Goal: Information Seeking & Learning: Learn about a topic

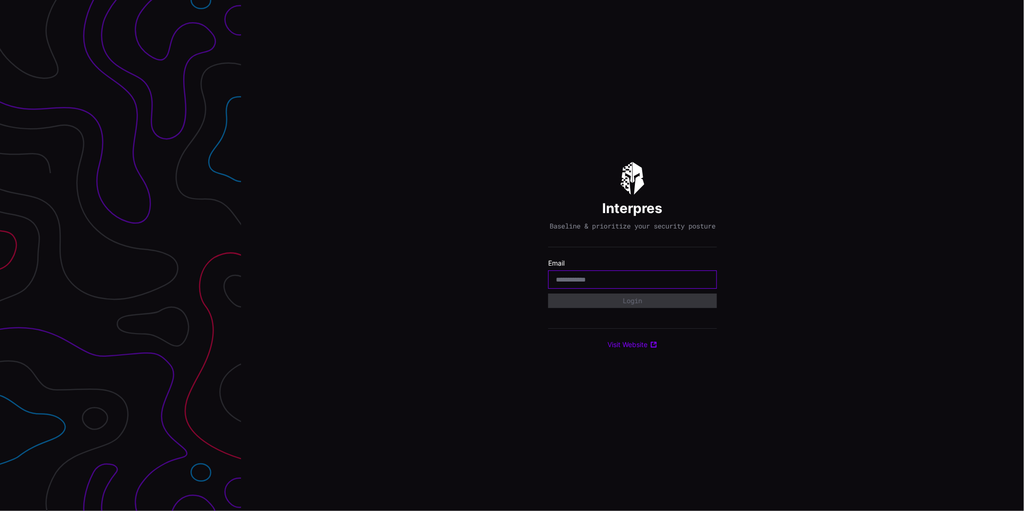
click at [580, 284] on input "email" at bounding box center [632, 279] width 153 height 9
type input "*"
type input "**********"
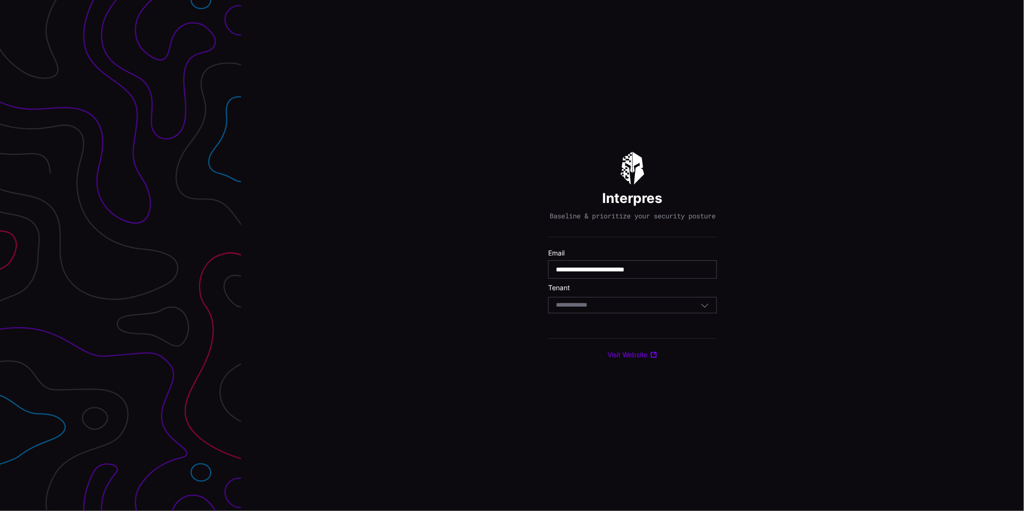
click at [631, 308] on div "Select Tenant" at bounding box center [628, 305] width 145 height 9
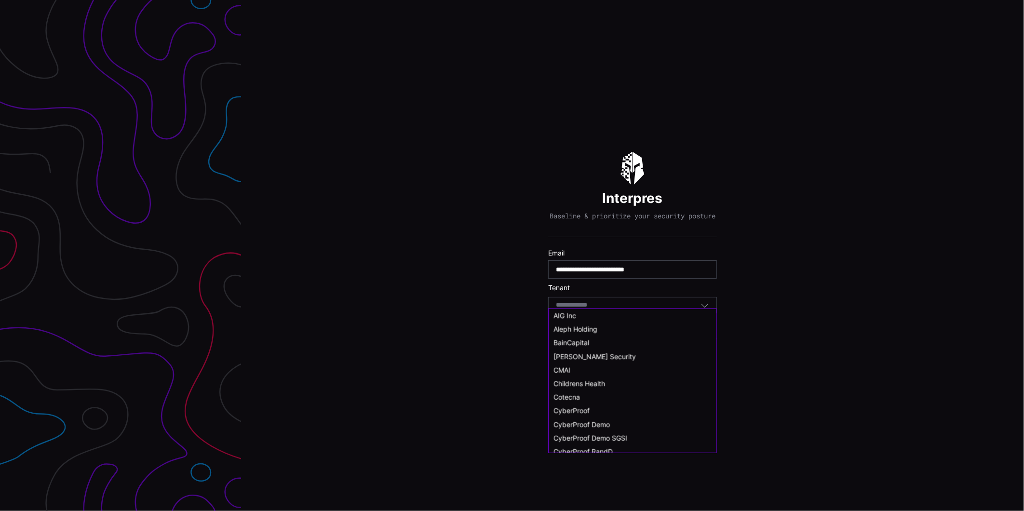
click at [631, 308] on body "**********" at bounding box center [512, 255] width 1024 height 511
click at [600, 431] on span "CyberProof Demo" at bounding box center [581, 433] width 56 height 8
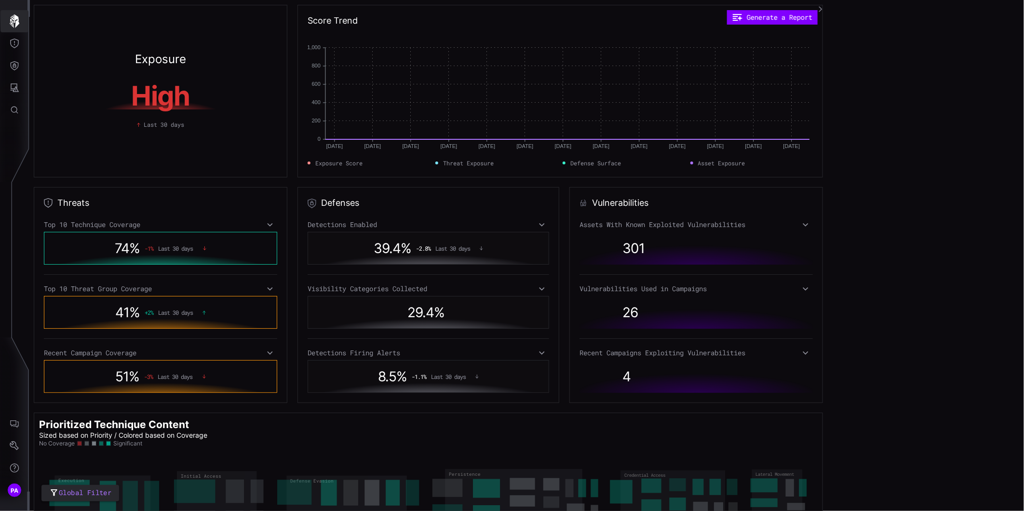
click at [8, 23] on icon "button" at bounding box center [14, 20] width 13 height 13
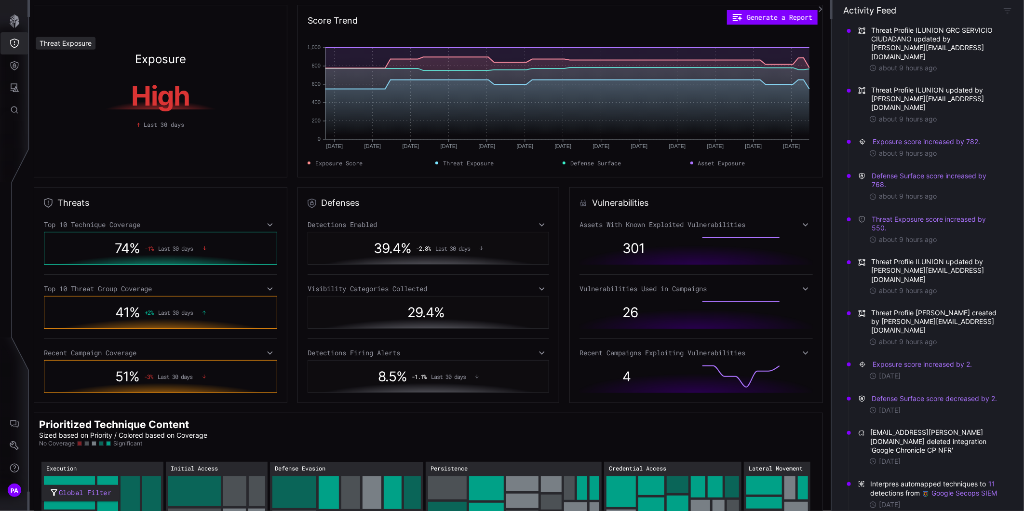
click at [16, 42] on icon "Threat Exposure" at bounding box center [15, 44] width 10 height 10
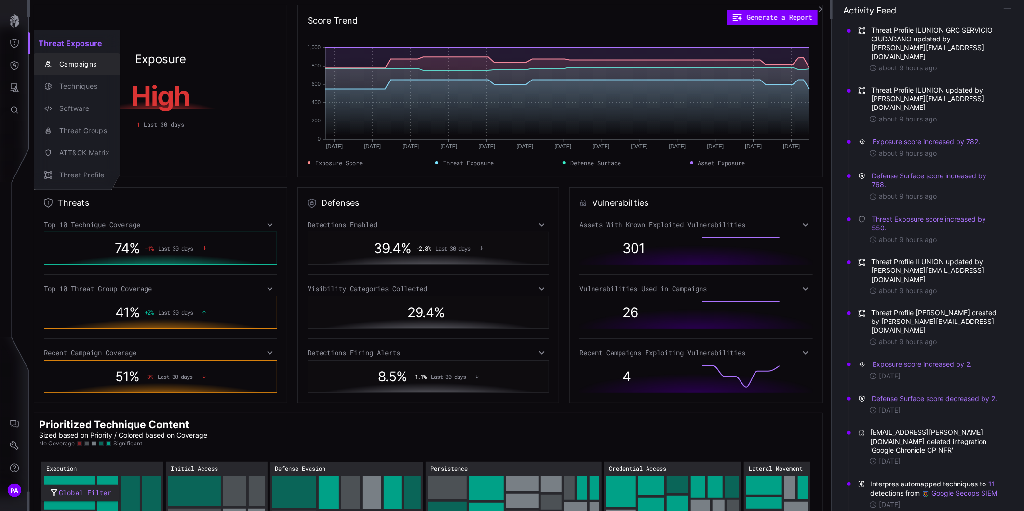
click at [82, 55] on button "Campaigns" at bounding box center [77, 64] width 86 height 22
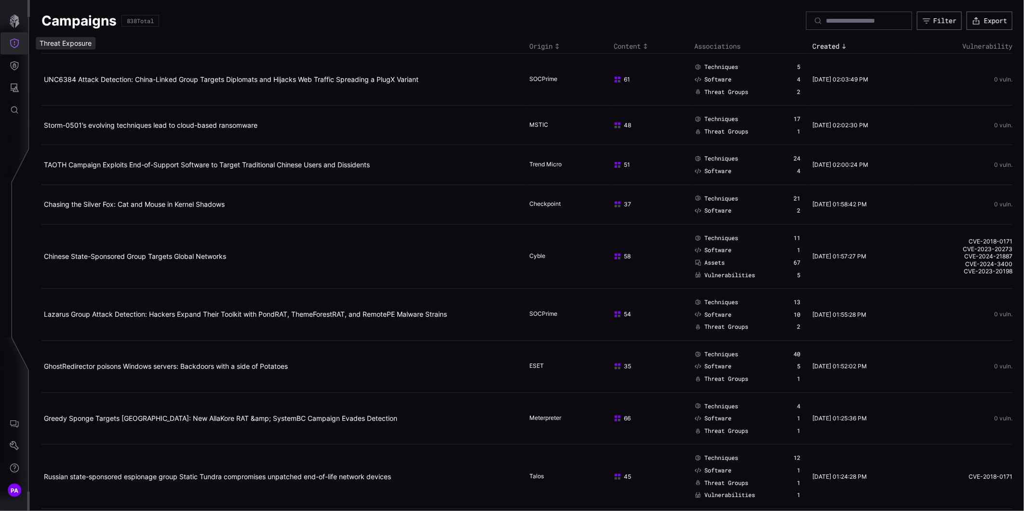
click at [16, 44] on icon "Threat Exposure" at bounding box center [15, 44] width 10 height 10
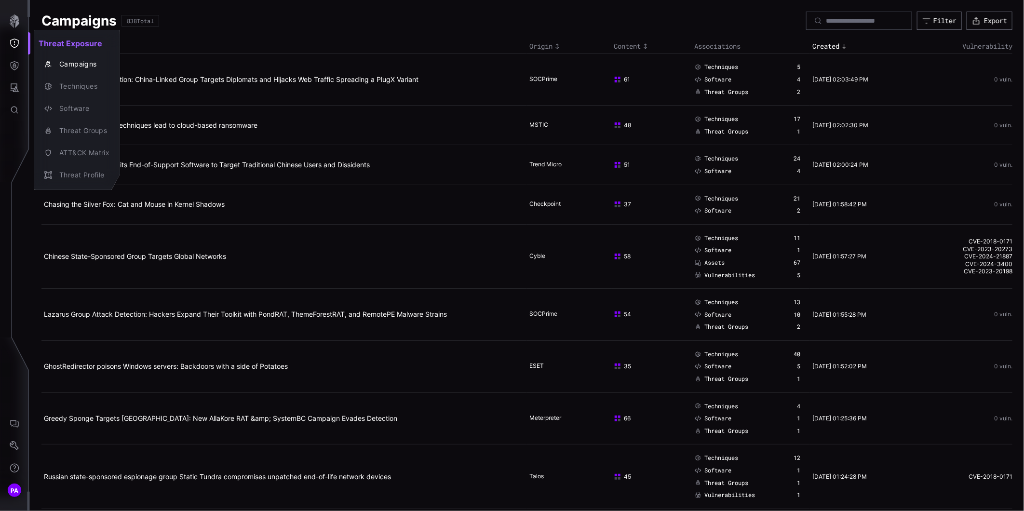
click at [157, 80] on div at bounding box center [512, 255] width 1024 height 511
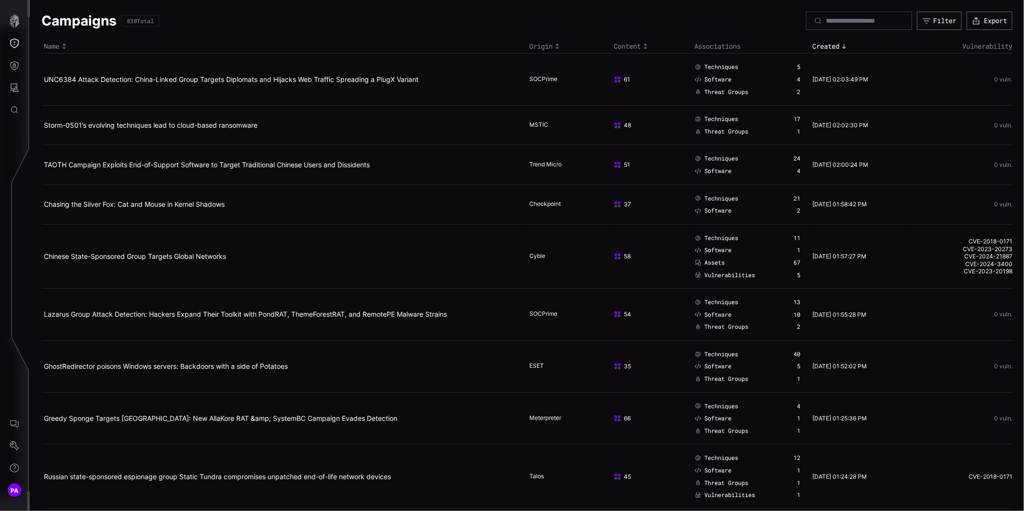
click at [157, 77] on link "UNC6384 Attack Detection: China-Linked Group Targets Diplomats and Hijacks Web …" at bounding box center [231, 79] width 374 height 8
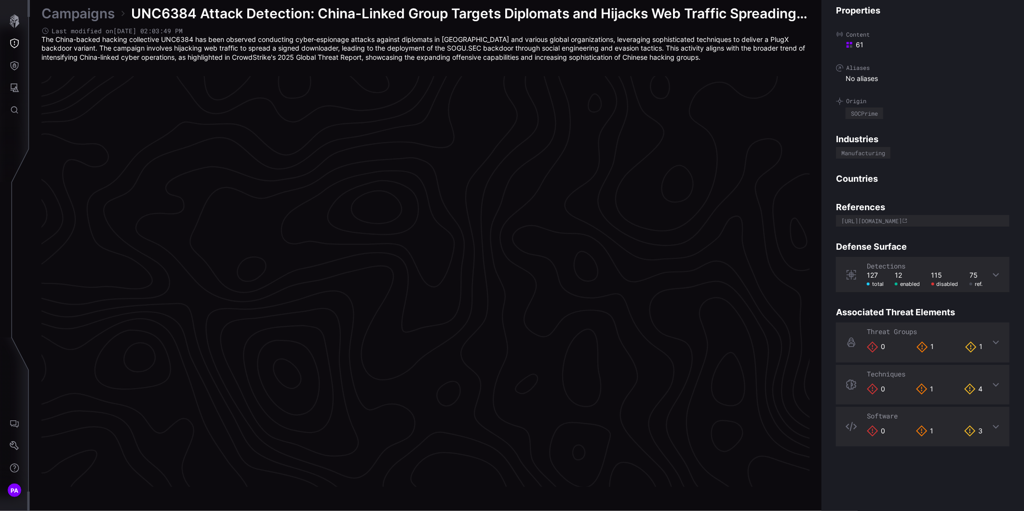
scroll to position [1967, 343]
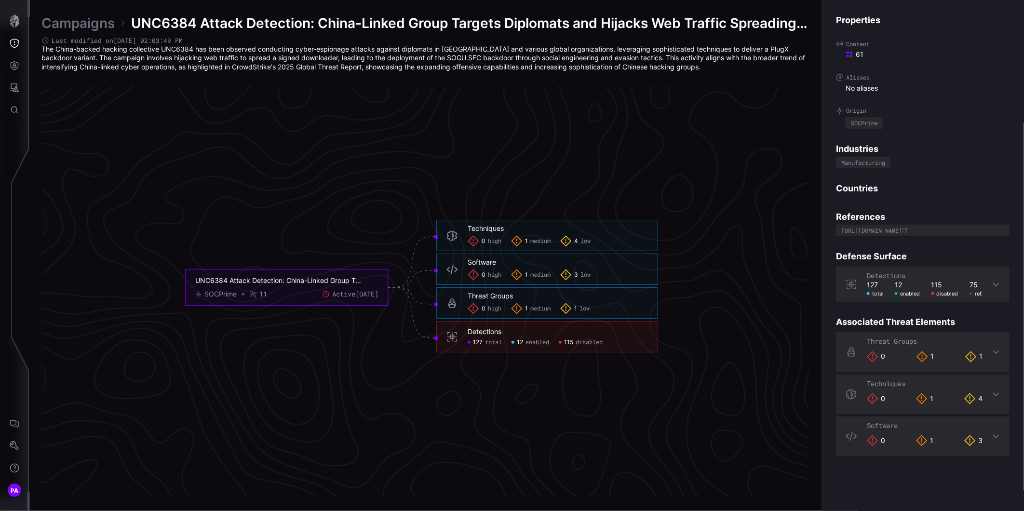
click at [530, 243] on span "medium" at bounding box center [540, 241] width 20 height 8
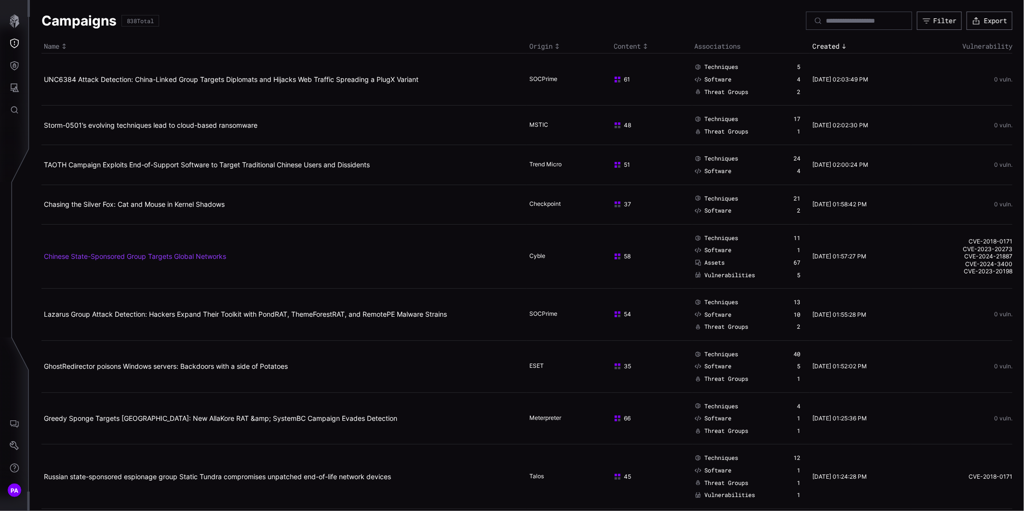
click at [127, 256] on link "Chinese State-Sponsored Group Targets Global Networks" at bounding box center [135, 256] width 182 height 8
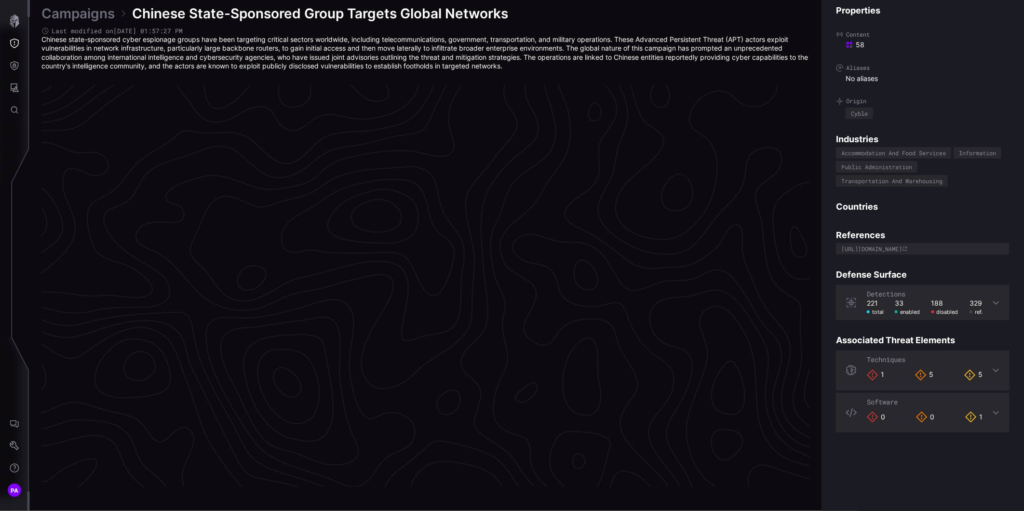
scroll to position [1971, 343]
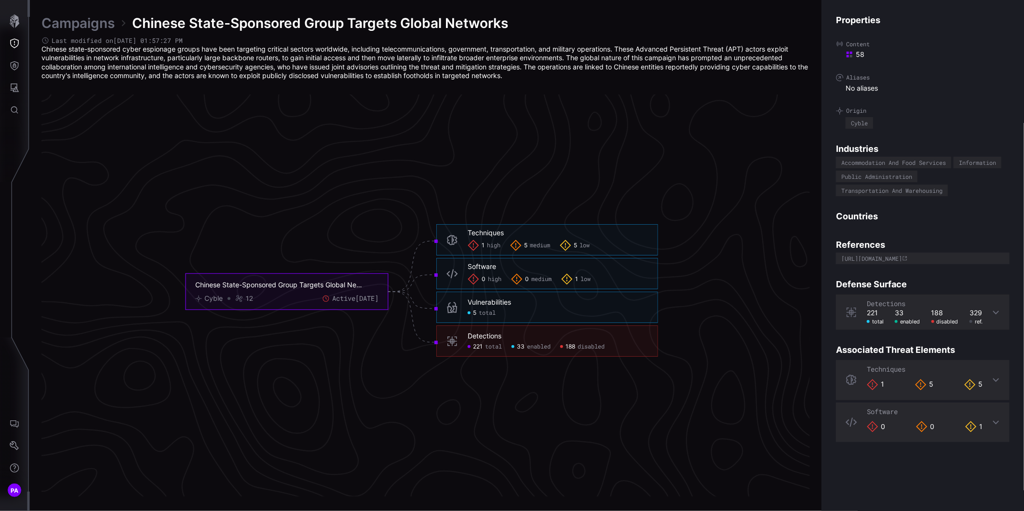
click at [535, 243] on span "medium" at bounding box center [540, 245] width 20 height 8
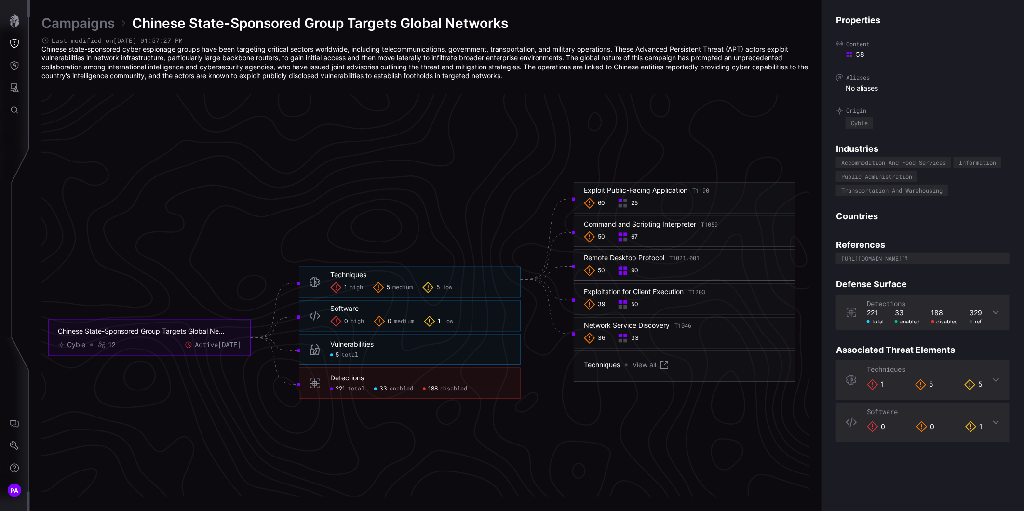
click at [651, 257] on div "Remote Desktop Protocol T1021.001" at bounding box center [642, 257] width 116 height 9
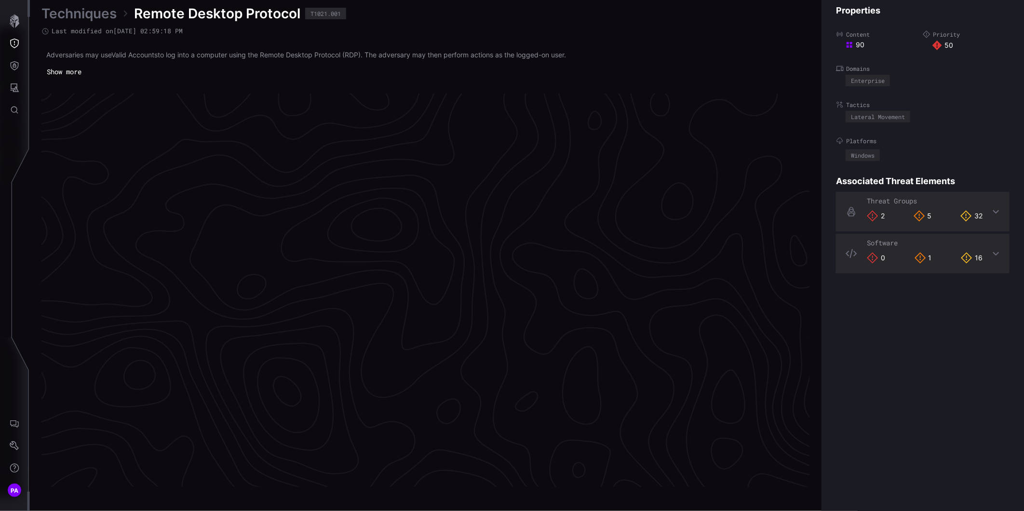
scroll to position [1976, 343]
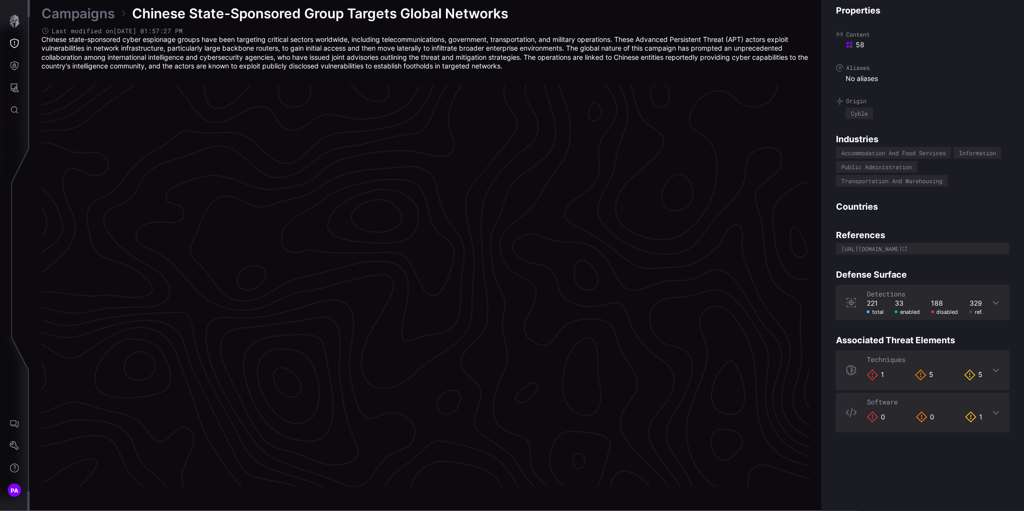
scroll to position [1971, 343]
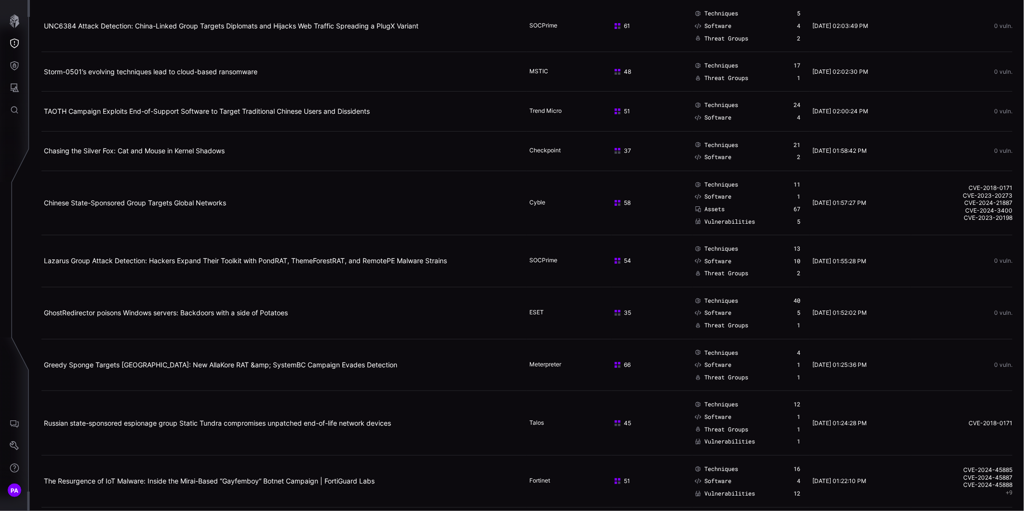
scroll to position [107, 0]
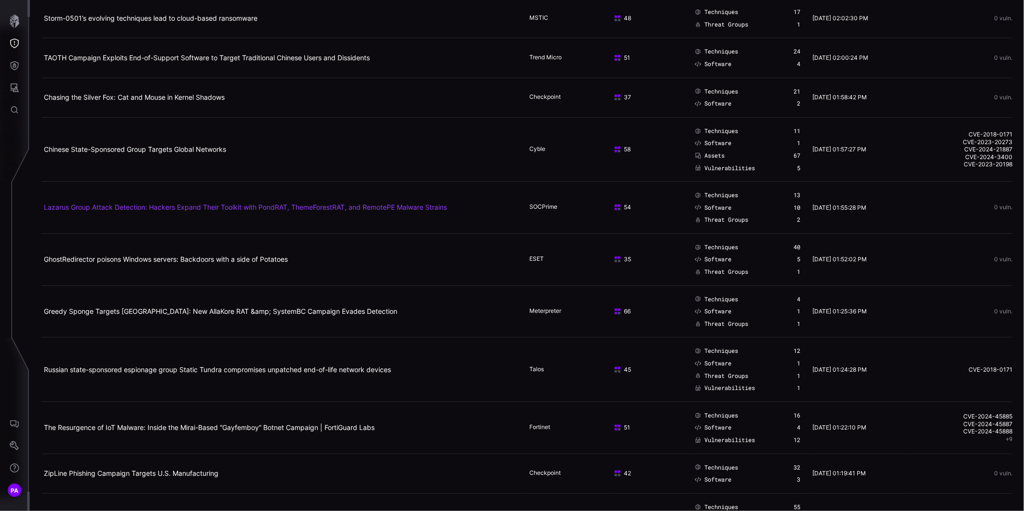
click at [147, 209] on link "Lazarus Group Attack Detection: Hackers Expand Their Toolkit with PondRAT, Them…" at bounding box center [245, 207] width 403 height 8
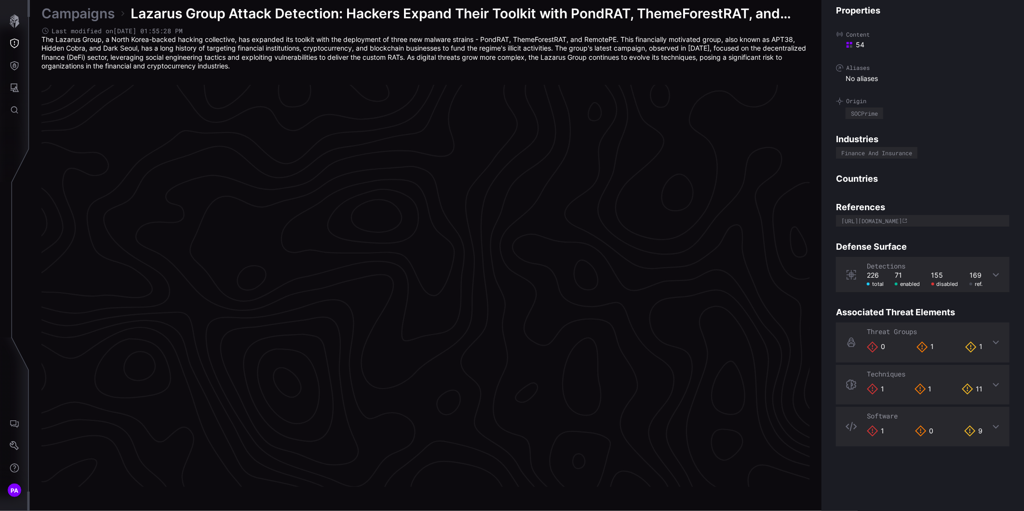
scroll to position [1971, 343]
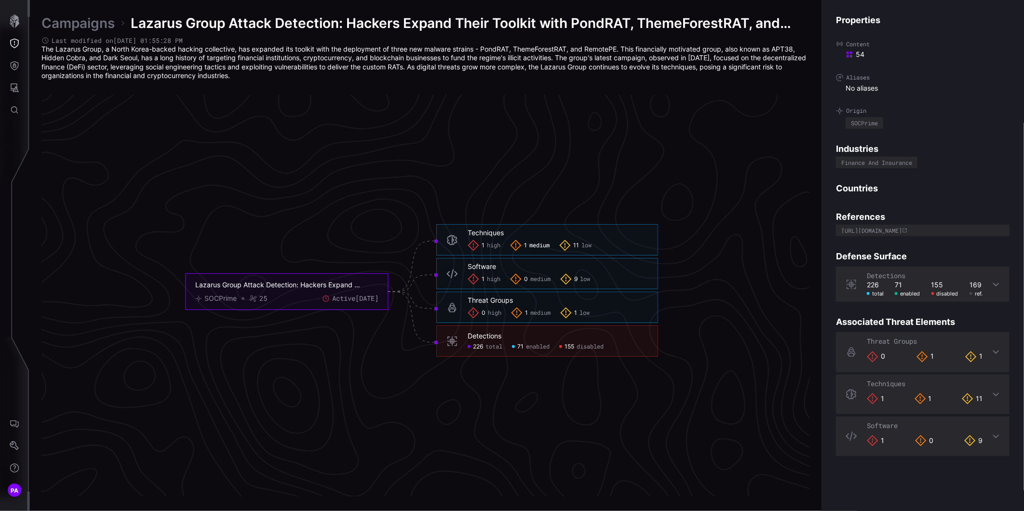
click at [532, 245] on span "medium" at bounding box center [539, 245] width 20 height 8
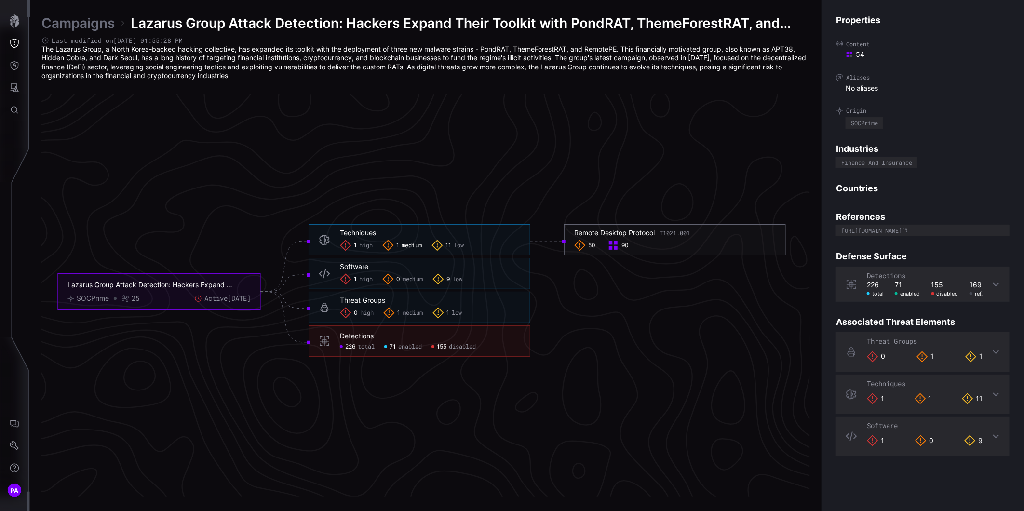
click at [629, 230] on div "Remote Desktop Protocol T1021.001" at bounding box center [632, 232] width 116 height 9
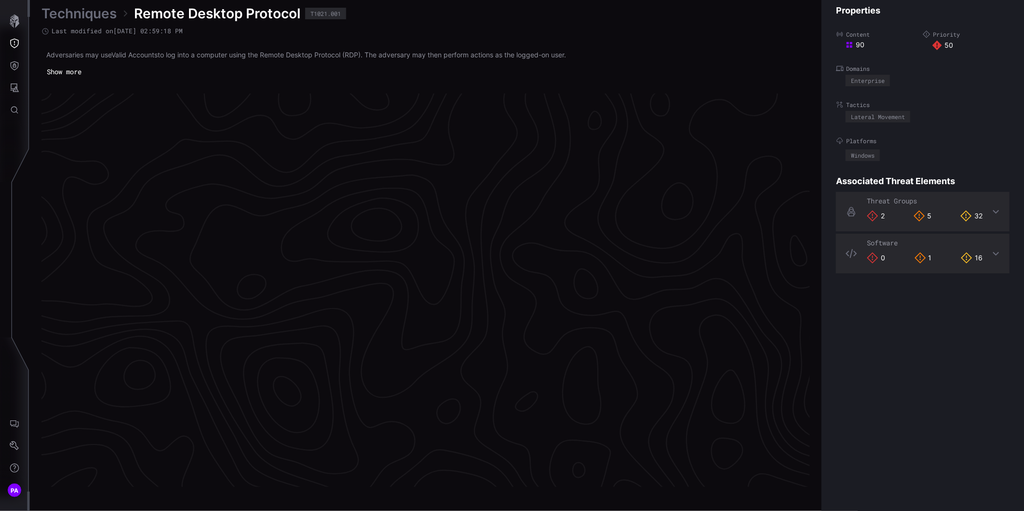
scroll to position [1976, 343]
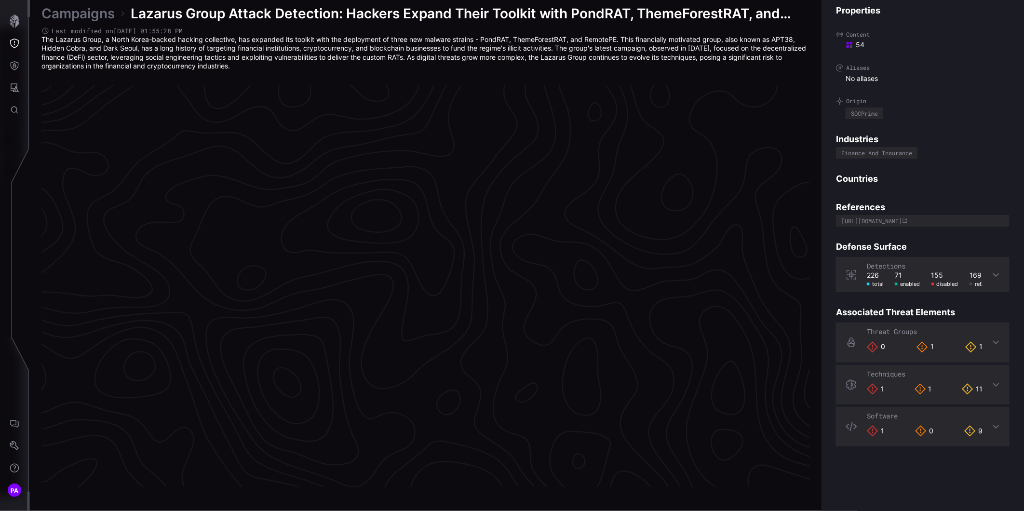
scroll to position [1971, 343]
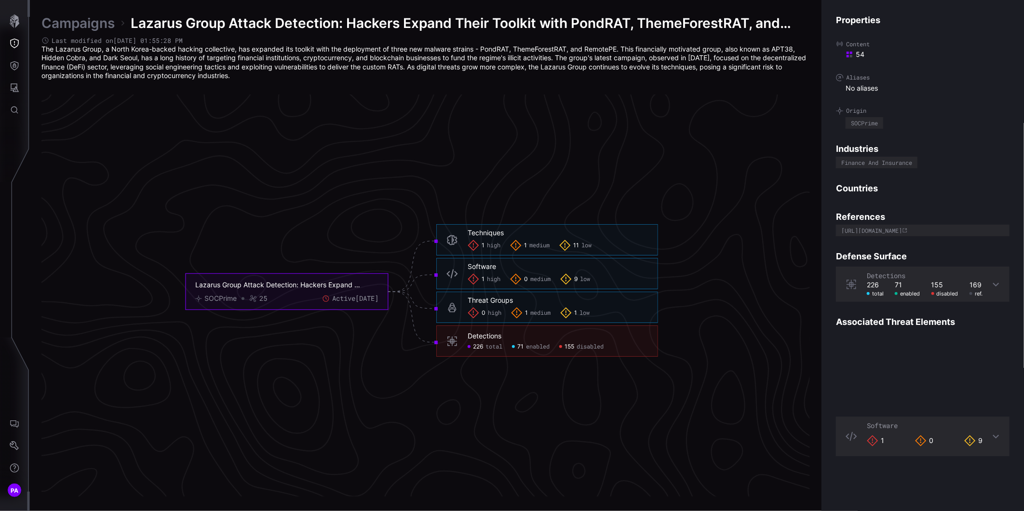
click at [541, 247] on span "medium" at bounding box center [539, 245] width 20 height 8
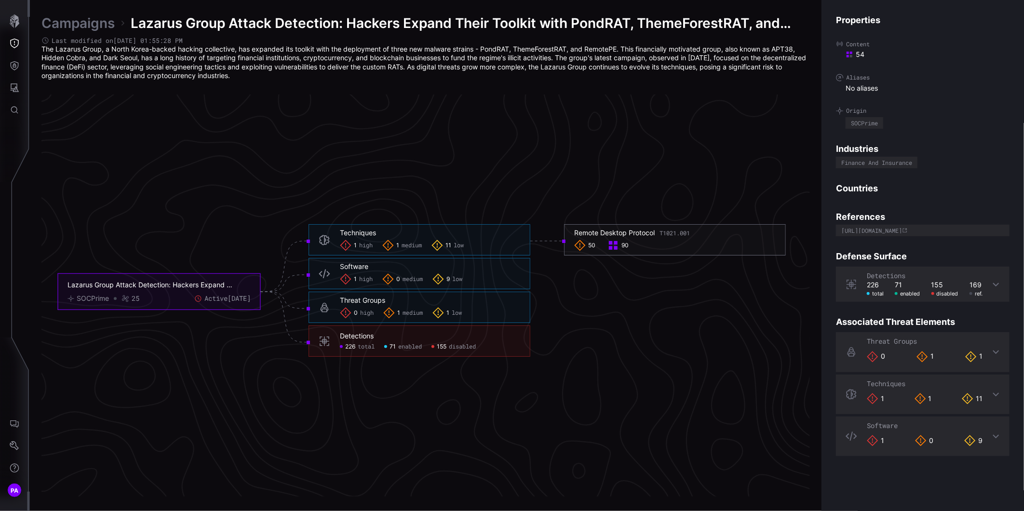
click at [623, 233] on div "Remote Desktop Protocol T1021.001" at bounding box center [632, 232] width 116 height 9
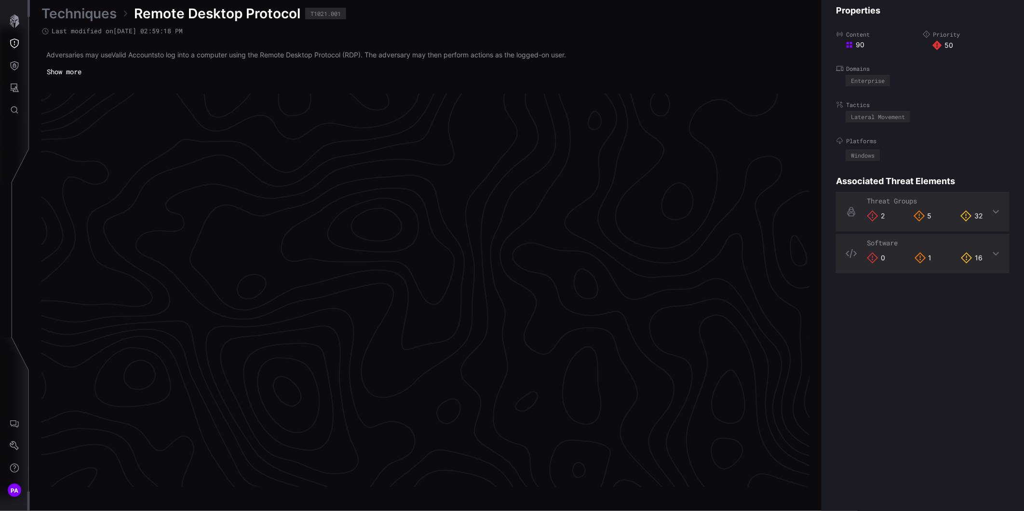
scroll to position [1976, 343]
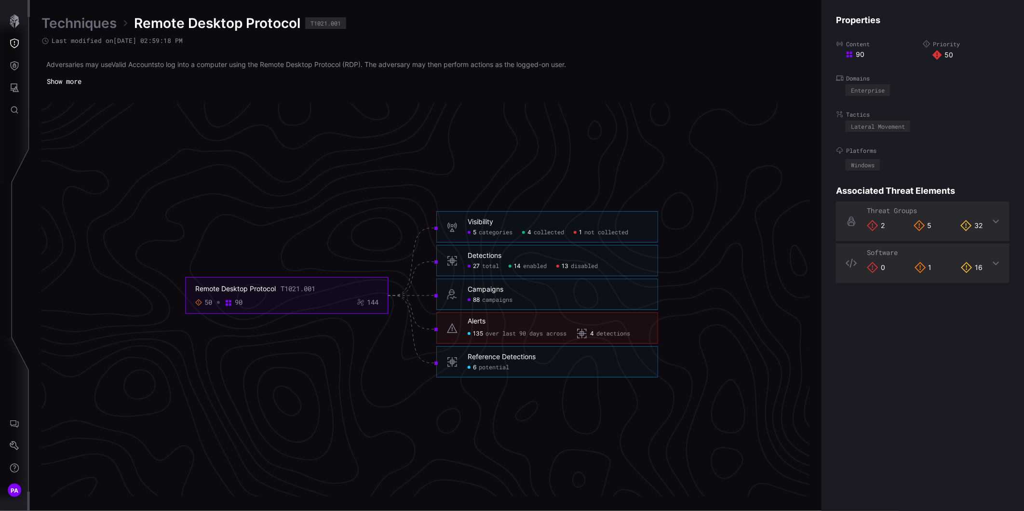
click at [554, 230] on span "collected" at bounding box center [548, 233] width 30 height 8
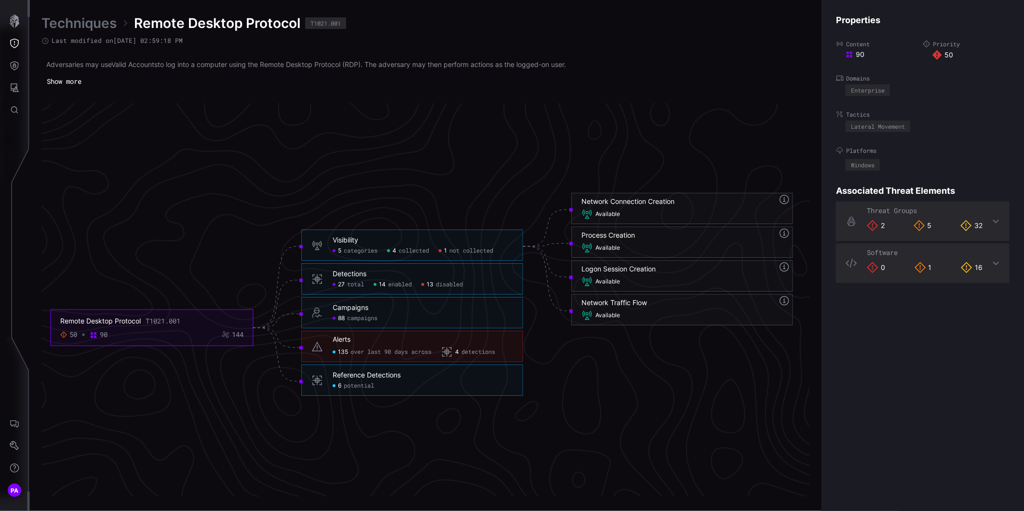
click at [360, 253] on span "categories" at bounding box center [361, 251] width 34 height 8
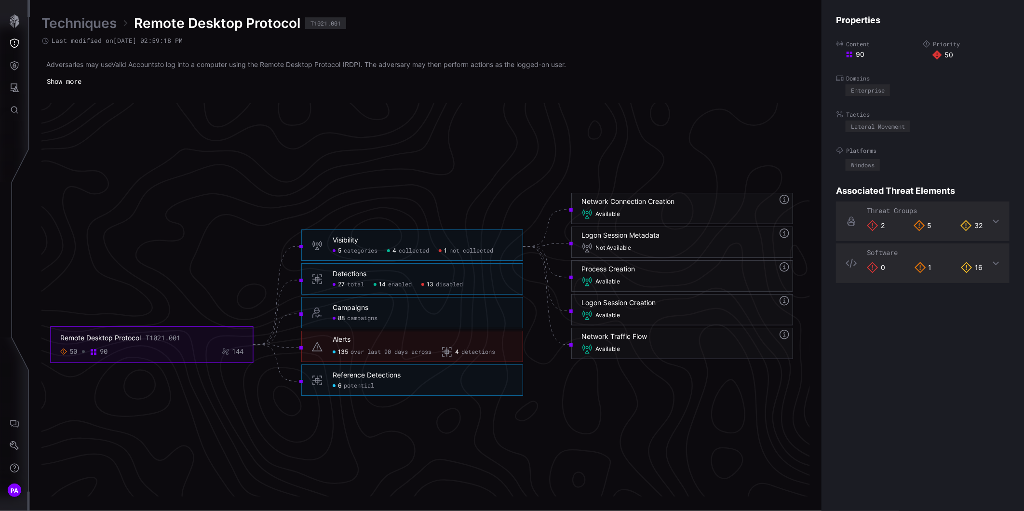
click at [455, 253] on span "not collected" at bounding box center [471, 251] width 44 height 8
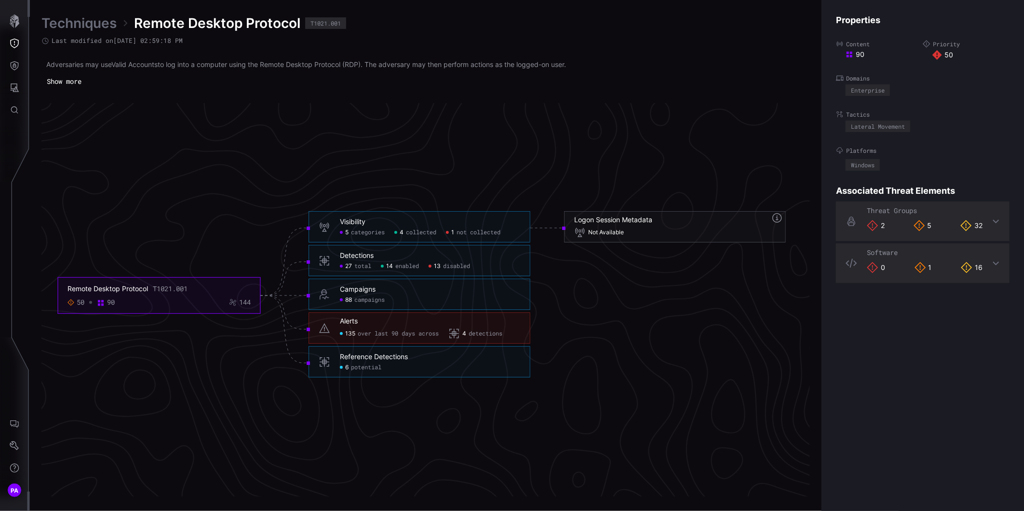
click at [459, 266] on span "disabled" at bounding box center [456, 267] width 27 height 8
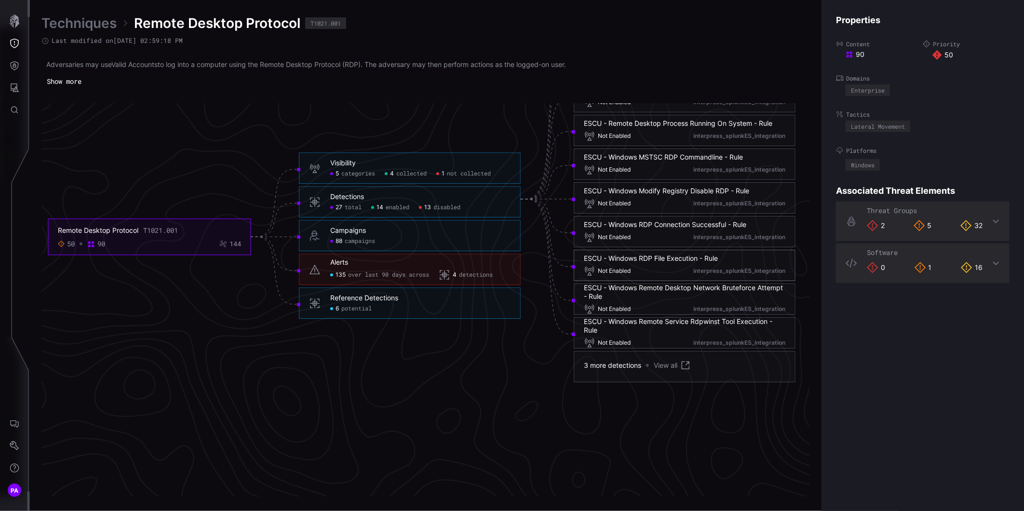
scroll to position [2083, 343]
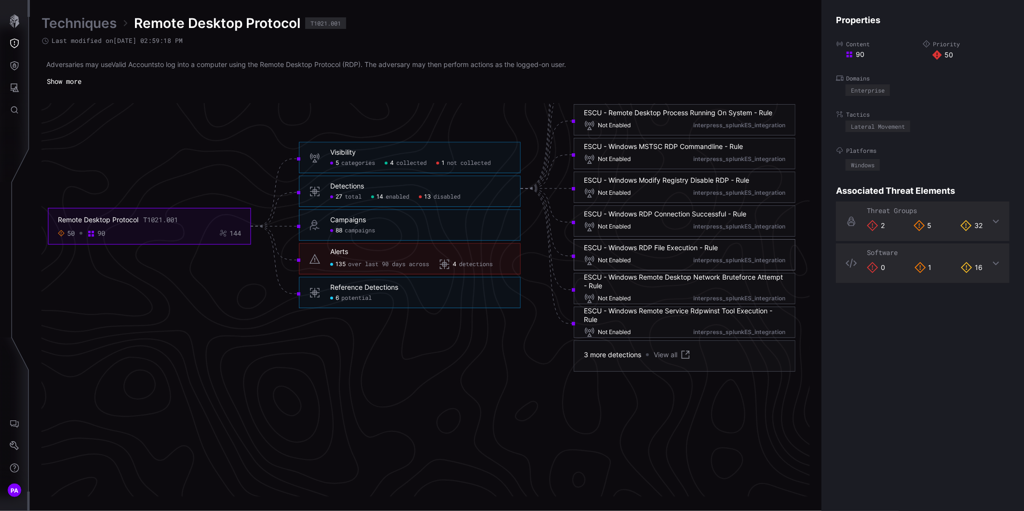
click at [354, 300] on span "potential" at bounding box center [356, 298] width 30 height 8
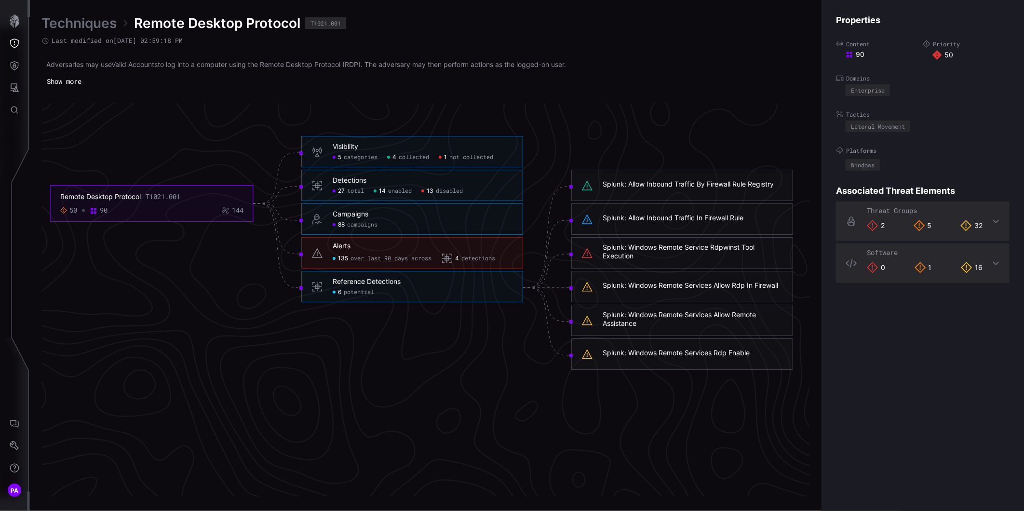
scroll to position [1976, 343]
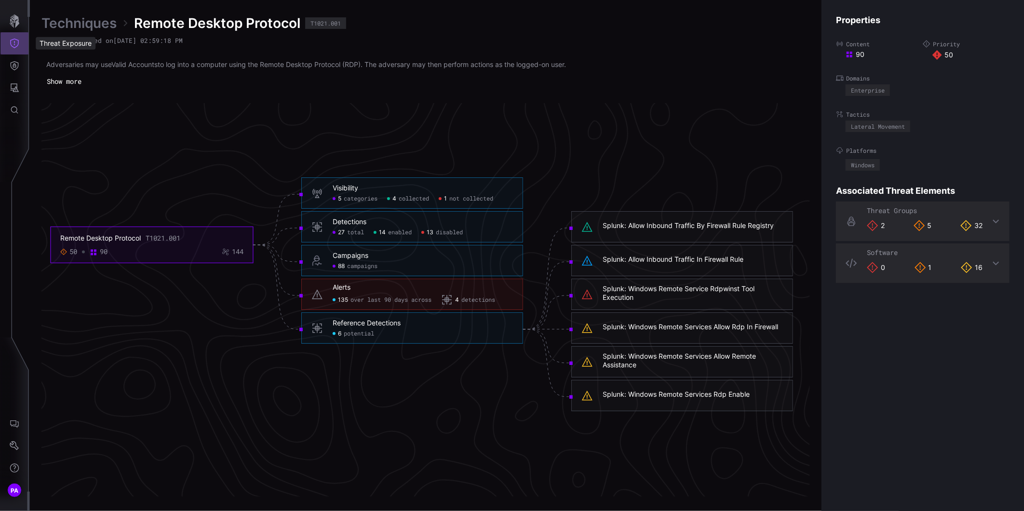
click at [15, 41] on icon "Threat Exposure" at bounding box center [15, 44] width 10 height 10
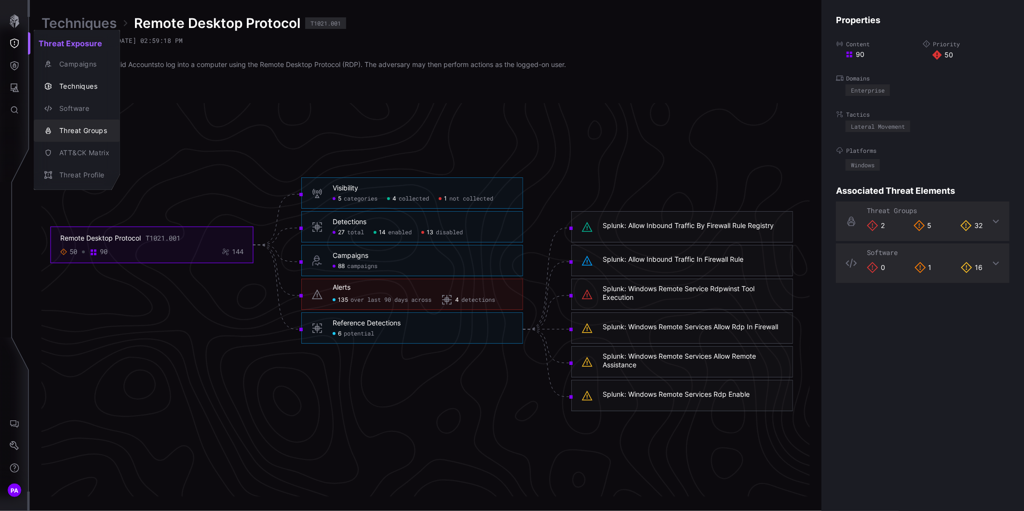
click at [70, 132] on div "Threat Groups" at bounding box center [81, 131] width 55 height 12
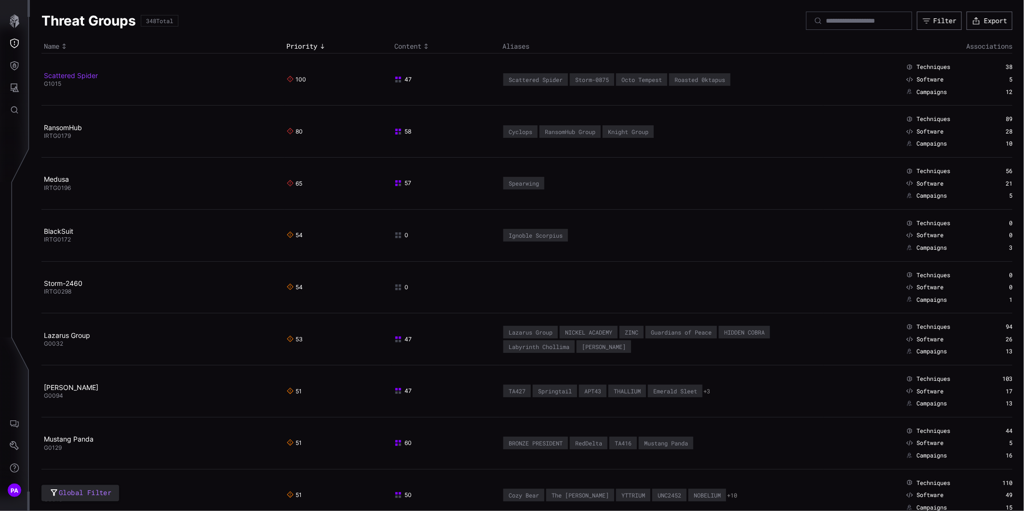
click at [89, 76] on link "Scattered Spider" at bounding box center [71, 75] width 54 height 8
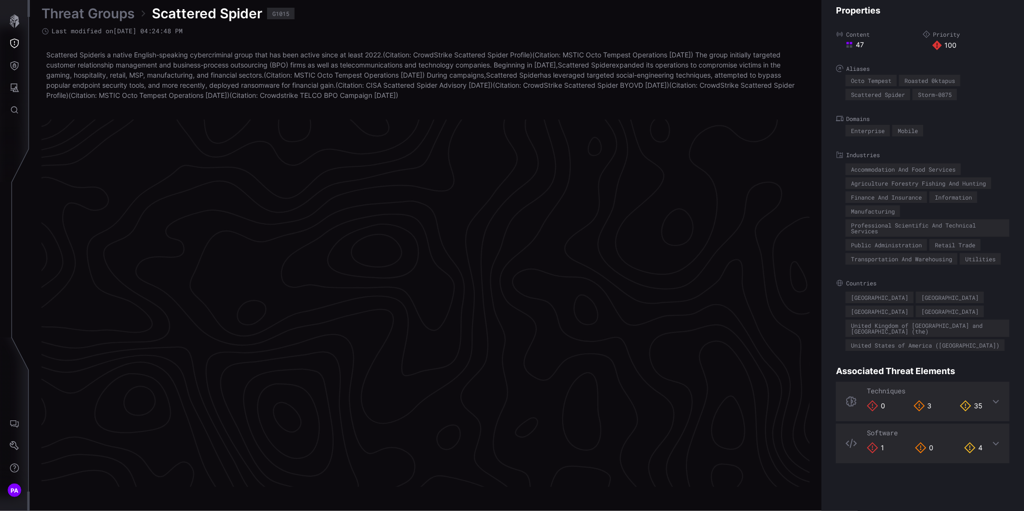
scroll to position [1989, 343]
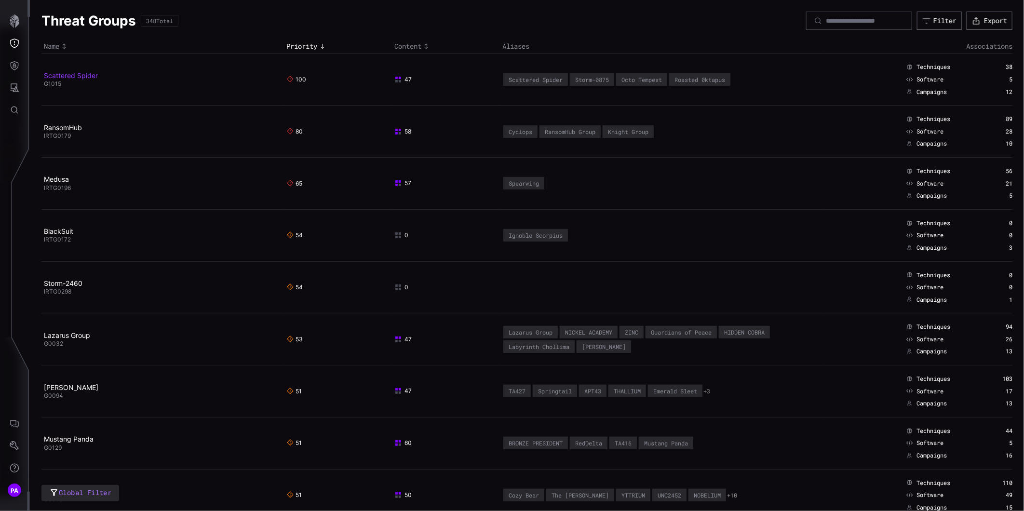
click at [67, 76] on link "Scattered Spider" at bounding box center [71, 75] width 54 height 8
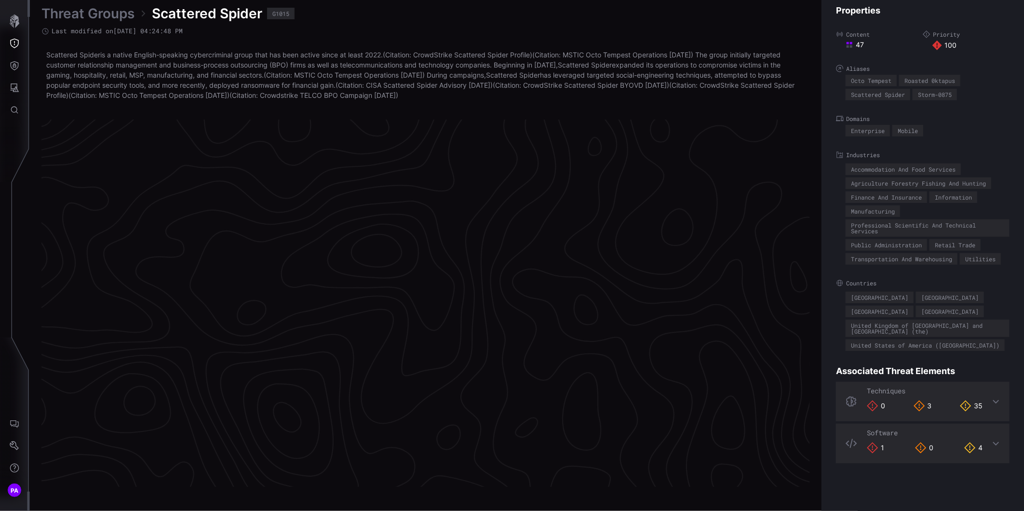
scroll to position [1989, 343]
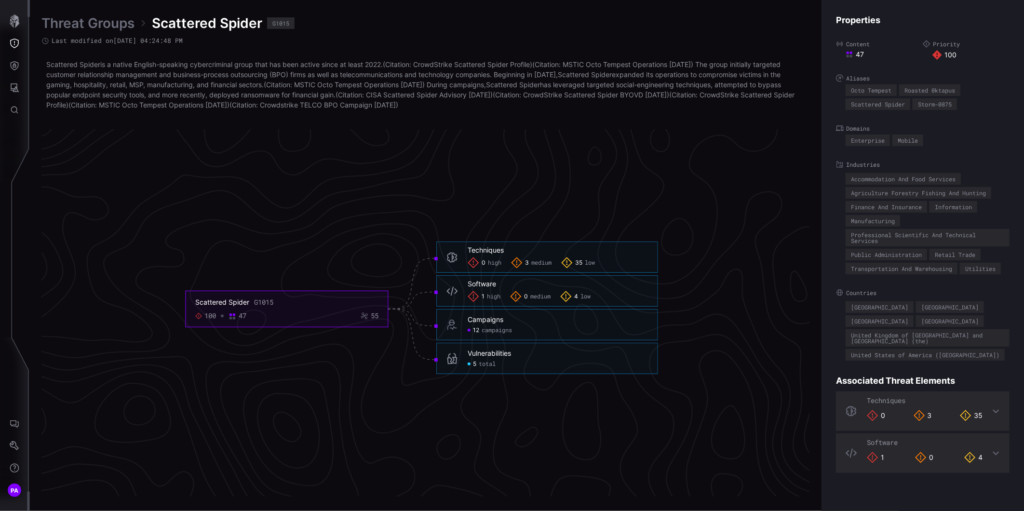
click at [532, 260] on span "medium" at bounding box center [541, 263] width 20 height 8
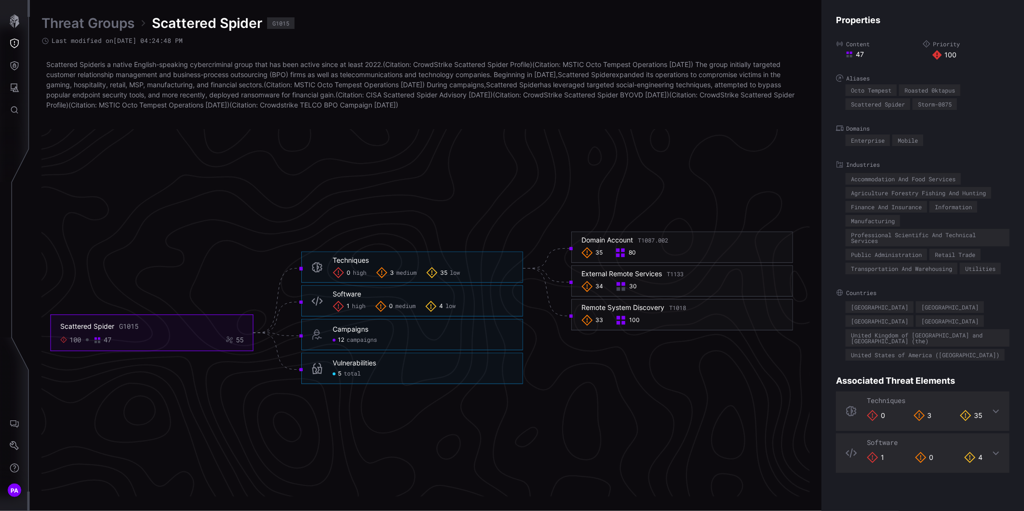
click at [352, 306] on span "high" at bounding box center [358, 307] width 13 height 8
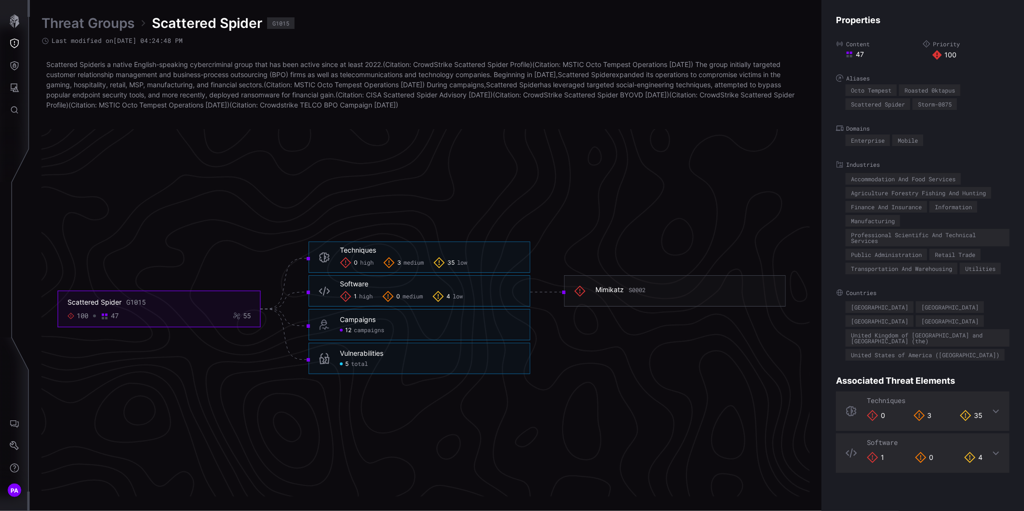
click at [360, 329] on span "campaigns" at bounding box center [369, 331] width 30 height 8
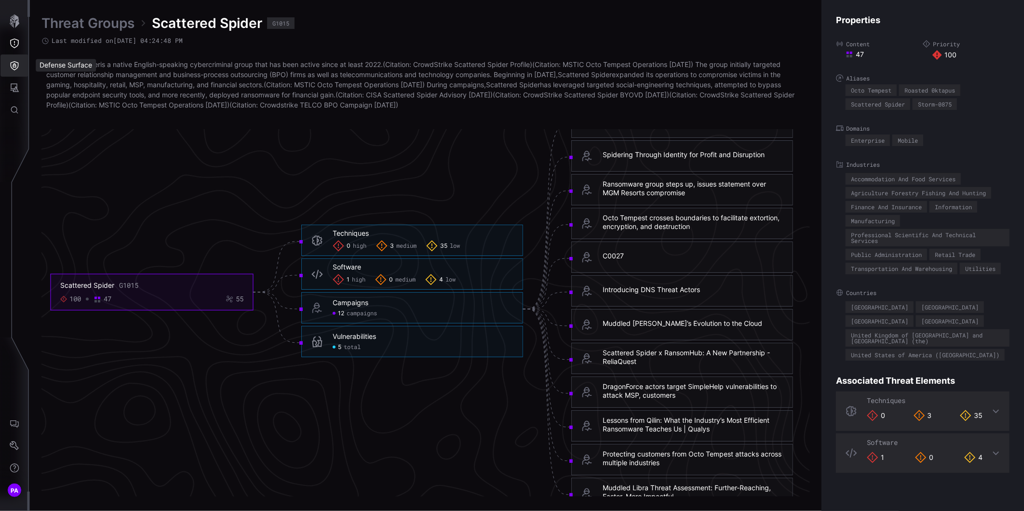
click at [12, 62] on icon "Defense Surface" at bounding box center [15, 65] width 8 height 9
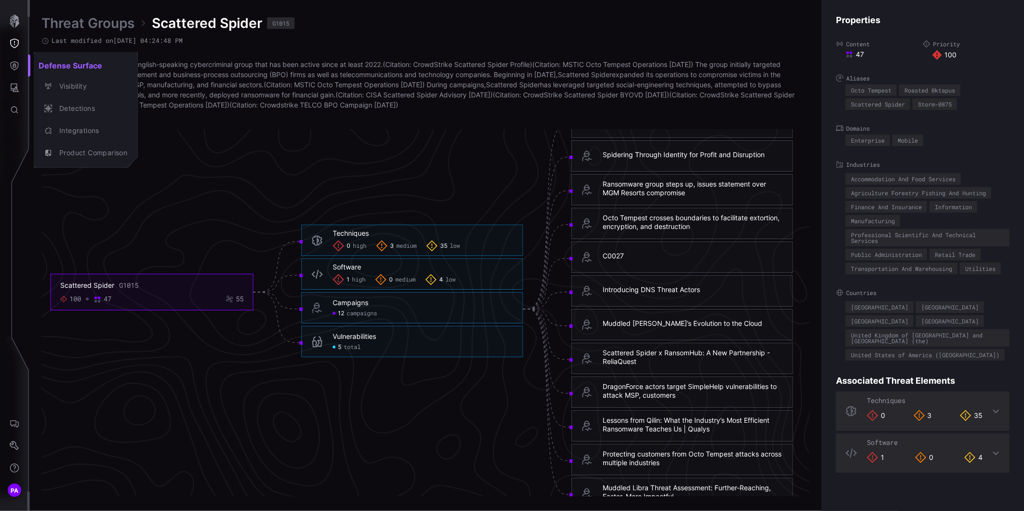
click at [18, 51] on div at bounding box center [512, 255] width 1024 height 511
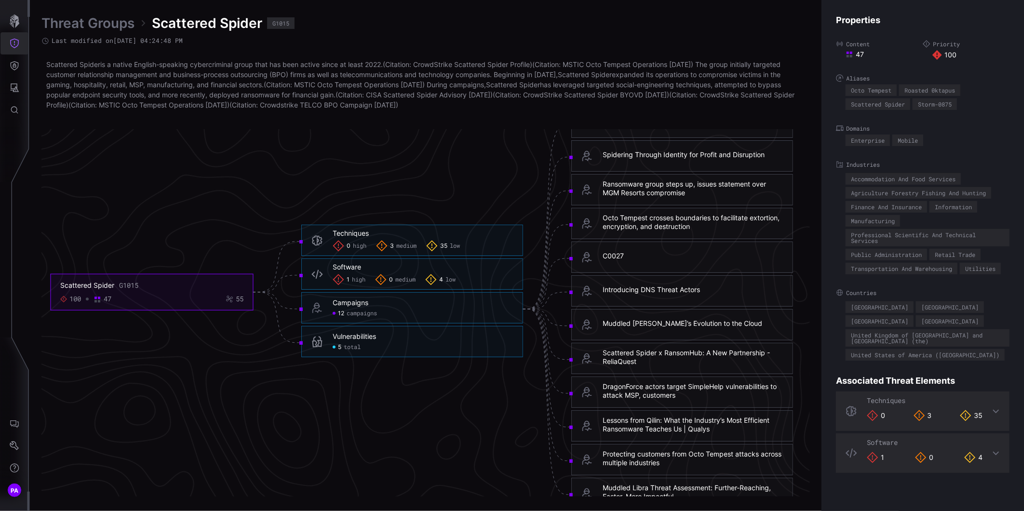
click at [18, 46] on icon "Threat Exposure" at bounding box center [15, 44] width 10 height 10
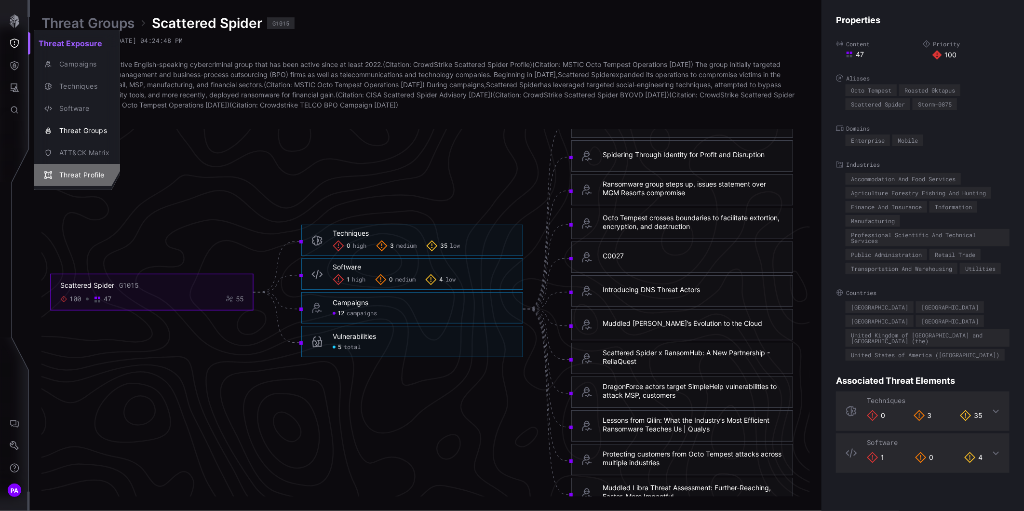
click at [92, 176] on div "Threat Profile" at bounding box center [81, 175] width 55 height 12
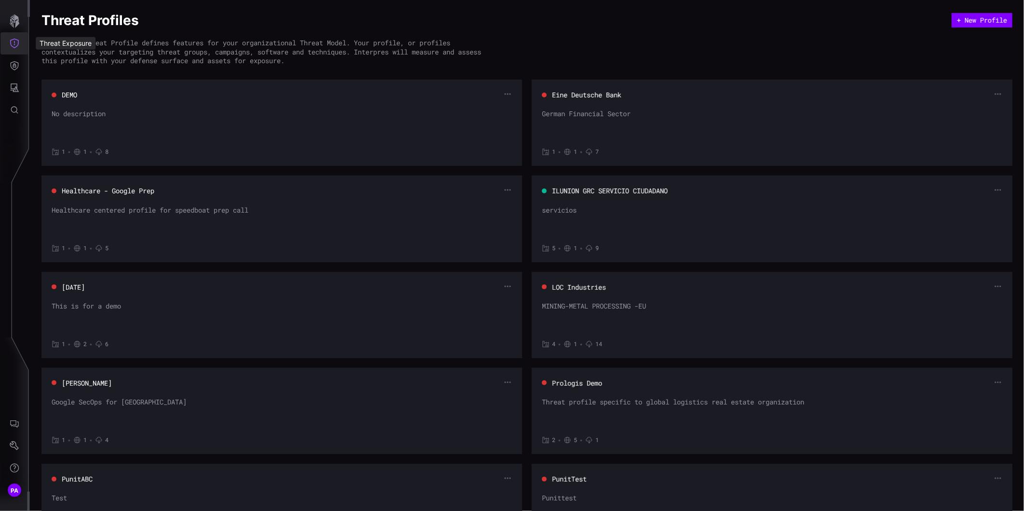
click at [22, 45] on button "Threat Exposure" at bounding box center [14, 43] width 28 height 22
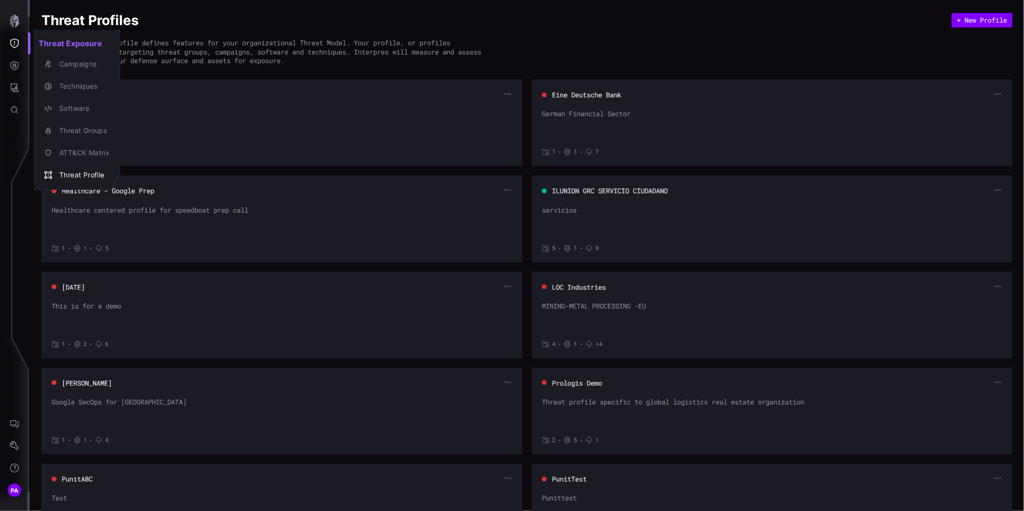
click at [16, 68] on div at bounding box center [512, 255] width 1024 height 511
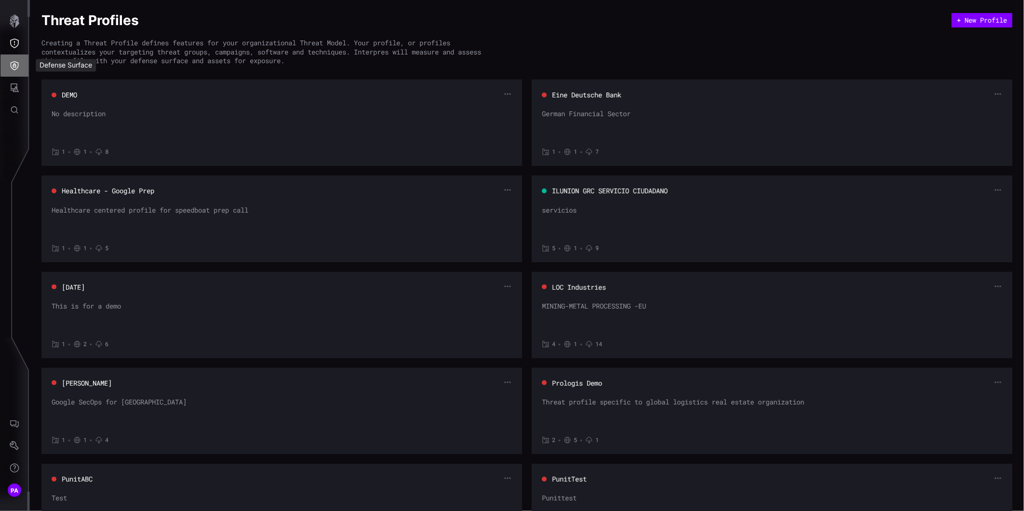
click at [15, 66] on icon "Defense Surface" at bounding box center [15, 66] width 10 height 10
click at [13, 87] on div at bounding box center [512, 255] width 1024 height 511
click at [11, 65] on icon "Defense Surface" at bounding box center [15, 65] width 8 height 9
click at [68, 84] on div "Visibility" at bounding box center [90, 86] width 73 height 12
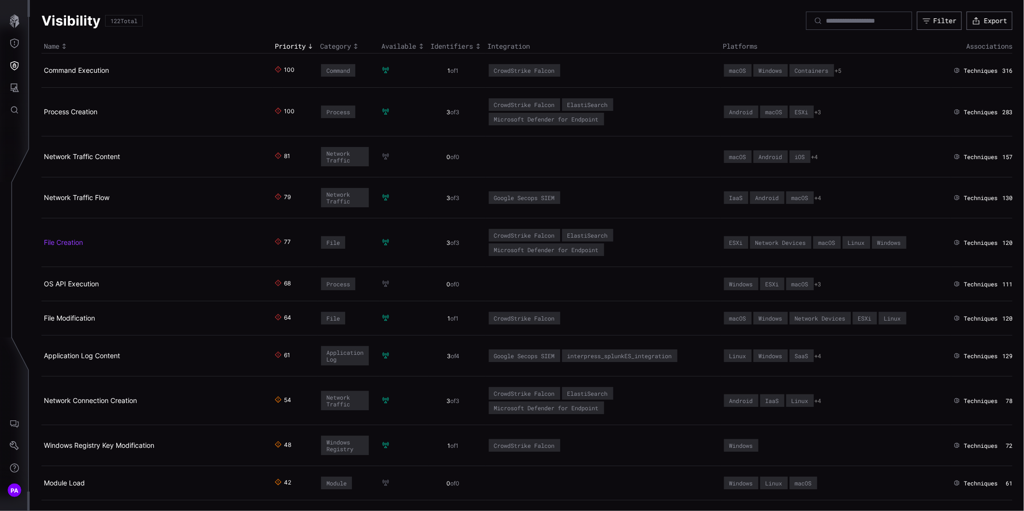
click at [70, 243] on link "File Creation" at bounding box center [63, 242] width 39 height 8
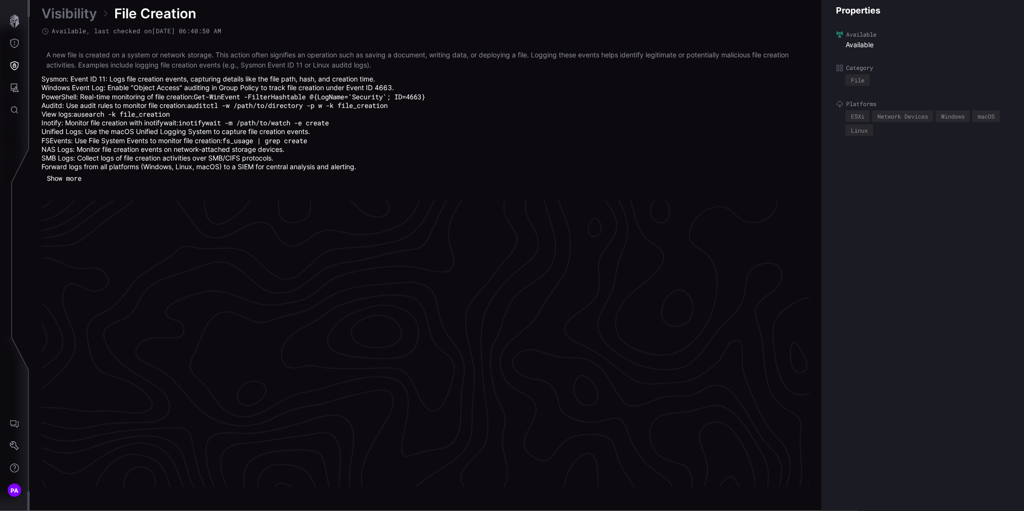
scroll to position [2031, 343]
